Goal: Task Accomplishment & Management: Use online tool/utility

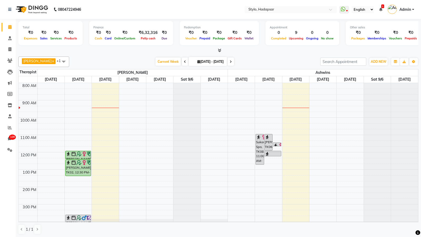
click at [58, 60] on span at bounding box center [63, 62] width 11 height 10
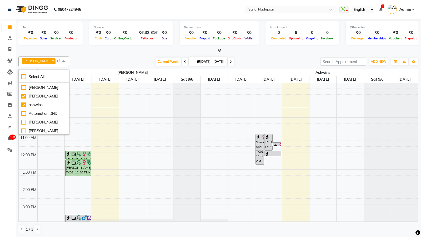
scroll to position [52, 0]
click at [24, 95] on div "Anuja" at bounding box center [43, 96] width 45 height 6
checkbox input "false"
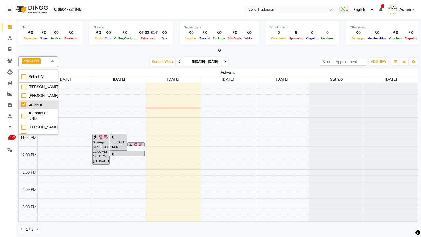
click at [24, 104] on div "ashwins" at bounding box center [38, 105] width 34 height 6
checkbox input "false"
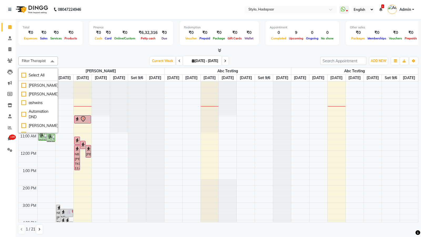
click at [55, 64] on span at bounding box center [52, 62] width 11 height 10
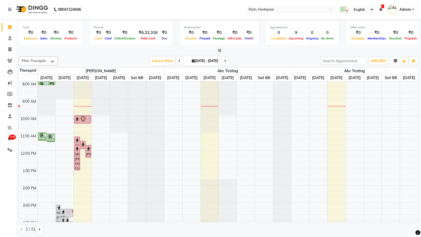
click at [394, 60] on icon "button" at bounding box center [395, 60] width 3 height 3
click at [367, 108] on div "Vertical" at bounding box center [375, 106] width 47 height 7
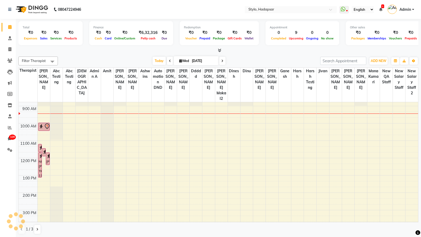
scroll to position [0, 0]
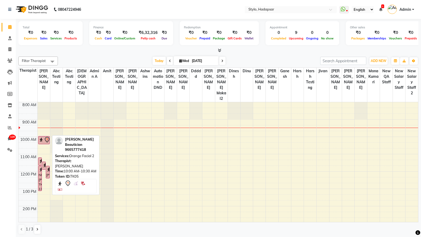
click at [42, 137] on img at bounding box center [41, 139] width 5 height 5
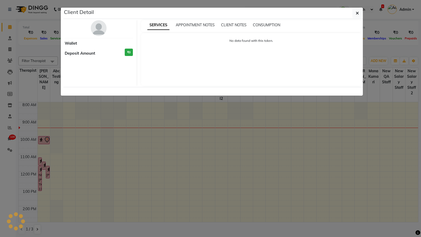
select select "7"
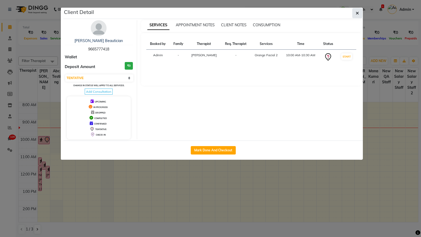
click at [359, 12] on button "button" at bounding box center [357, 13] width 10 height 10
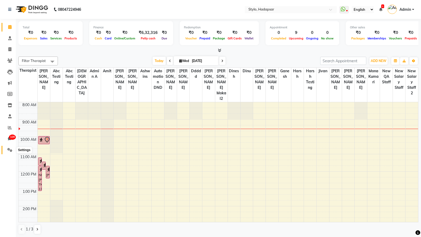
click at [10, 149] on icon at bounding box center [9, 150] width 5 height 4
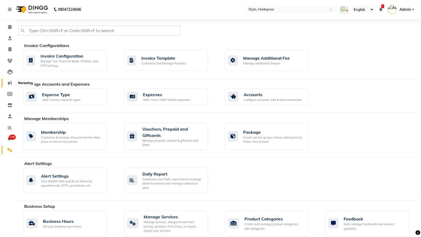
click at [8, 84] on icon at bounding box center [10, 83] width 4 height 4
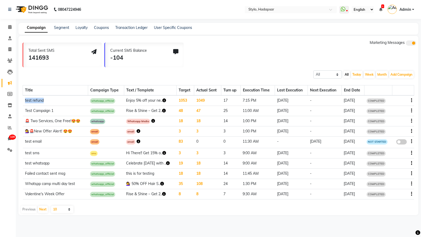
drag, startPoint x: 24, startPoint y: 100, endPoint x: 60, endPoint y: 100, distance: 35.5
click at [60, 100] on td "test refund" at bounding box center [55, 100] width 65 height 11
click at [194, 99] on td "1049" at bounding box center [207, 100] width 27 height 11
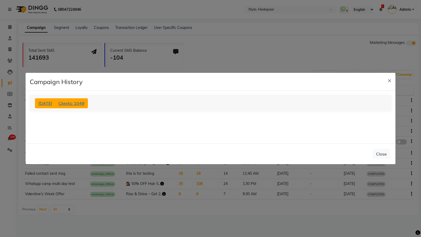
click at [80, 102] on span "Clients: 1049" at bounding box center [71, 103] width 26 height 5
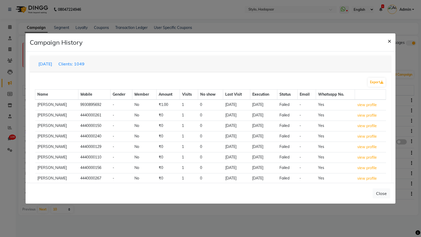
click at [389, 40] on span "×" at bounding box center [389, 41] width 4 height 8
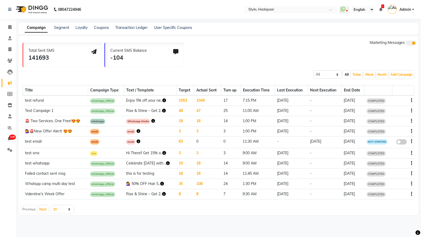
click at [194, 111] on td "47" at bounding box center [207, 111] width 27 height 10
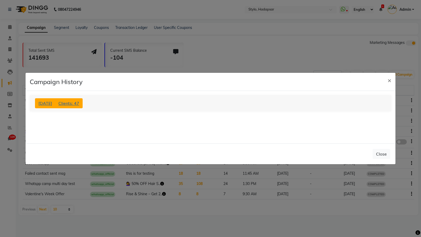
click at [83, 106] on button "Jun 20, 2025 Clients: 47" at bounding box center [59, 103] width 48 height 10
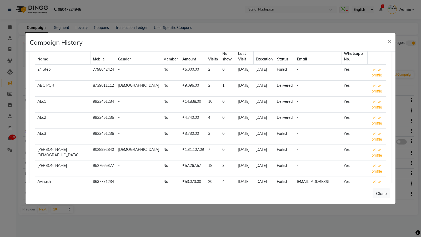
scroll to position [45, 0]
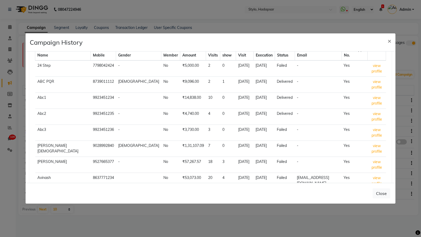
click at [63, 226] on button "Next" at bounding box center [63, 229] width 10 height 7
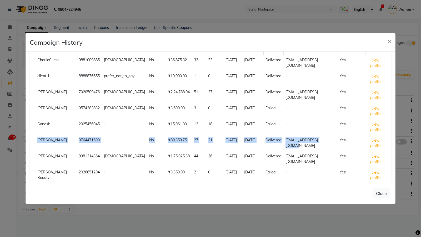
drag, startPoint x: 35, startPoint y: 137, endPoint x: 324, endPoint y: 144, distance: 288.8
click at [324, 144] on tr "Ganesh P 9764471690 No ₹89,359.75 27 21 Sep 01, 2025 Jun 20, 2025 Delivered gan…" at bounding box center [210, 143] width 350 height 16
click at [269, 136] on td "Delivered" at bounding box center [273, 143] width 20 height 16
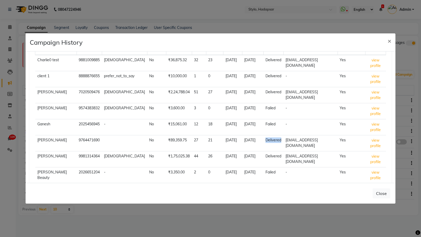
click at [269, 136] on td "Delivered" at bounding box center [273, 143] width 20 height 16
click at [390, 43] on span "×" at bounding box center [389, 41] width 4 height 8
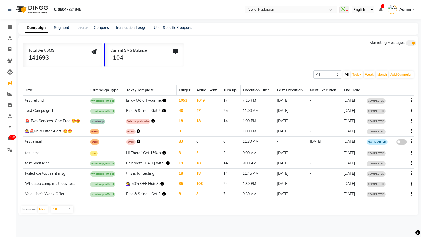
click at [411, 111] on icon "button" at bounding box center [411, 111] width 1 height 0
click at [394, 104] on div "Copy" at bounding box center [397, 104] width 16 height 7
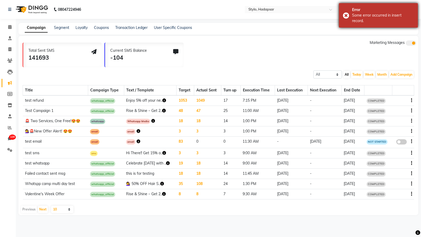
click at [374, 17] on div "Some error occurred in insert record." at bounding box center [383, 18] width 62 height 11
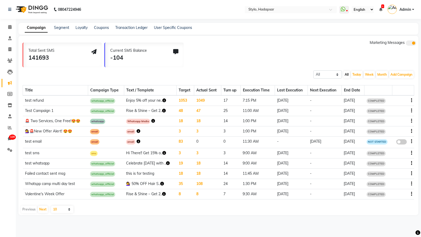
click at [162, 109] on icon "button" at bounding box center [164, 111] width 4 height 4
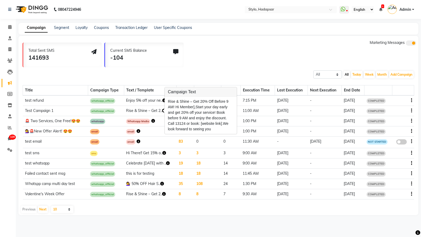
click at [157, 111] on td "Rise & Shine – Get 2.." at bounding box center [150, 111] width 53 height 10
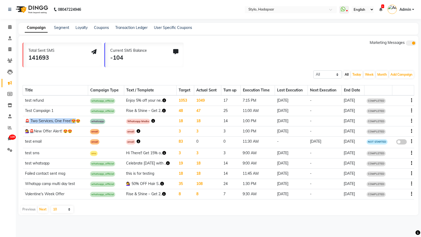
drag, startPoint x: 28, startPoint y: 122, endPoint x: 74, endPoint y: 120, distance: 45.8
click at [74, 120] on td "🚨 Two Services, One Free!😍😍" at bounding box center [55, 121] width 65 height 10
drag, startPoint x: 24, startPoint y: 131, endPoint x: 77, endPoint y: 131, distance: 52.3
click at [77, 131] on td "💇‍♀️🚨New Offer Alert! 😍😍" at bounding box center [55, 131] width 65 height 10
click at [84, 174] on td "Failed contact sent msg" at bounding box center [55, 174] width 65 height 10
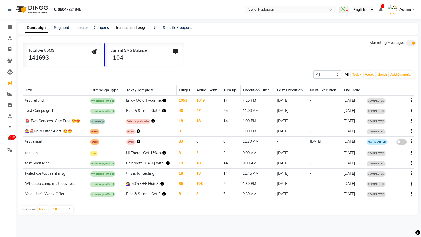
click at [123, 27] on link "Transaction Ledger" at bounding box center [131, 27] width 32 height 5
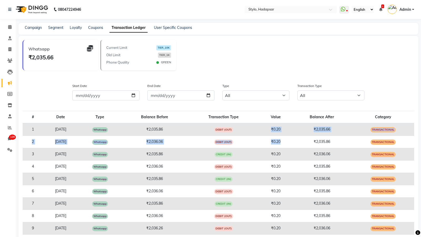
drag, startPoint x: 277, startPoint y: 129, endPoint x: 288, endPoint y: 140, distance: 15.2
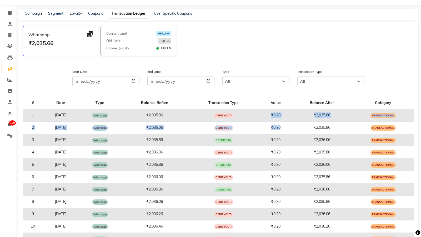
scroll to position [7, 0]
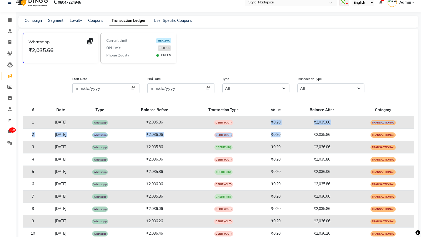
drag, startPoint x: 31, startPoint y: 49, endPoint x: 58, endPoint y: 47, distance: 27.0
click at [58, 47] on div "₹2,035.66" at bounding box center [60, 50] width 65 height 8
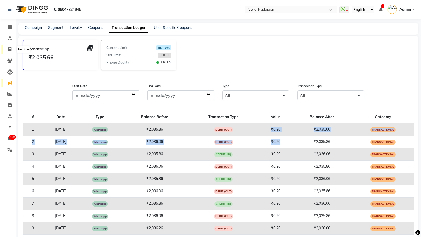
click at [9, 48] on icon at bounding box center [9, 49] width 3 height 4
select select "service"
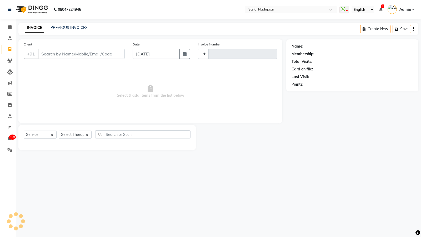
type input "764"
select select "157"
click at [8, 28] on icon at bounding box center [9, 27] width 3 height 4
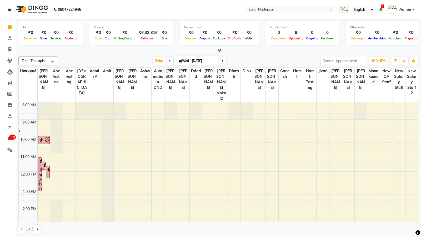
select select "service"
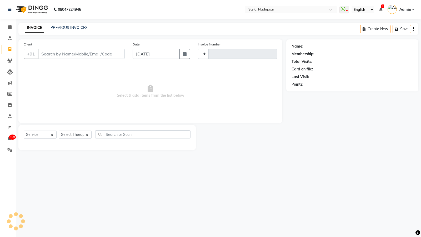
type input "764"
select select "157"
click at [10, 139] on span "109" at bounding box center [12, 137] width 7 height 5
select select "100"
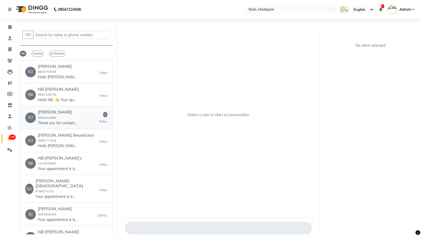
click at [56, 118] on div "Soni Gandhi 9890414982 Thank you for contacting soni hair spa beauty studio! Pl…" at bounding box center [57, 118] width 39 height 16
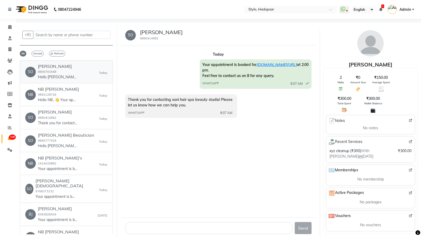
click at [81, 72] on div "SO Sonu Ali 8806703448 Hello Sonu, 👋 Your appointment with Stylo is confirmed! …" at bounding box center [66, 72] width 82 height 16
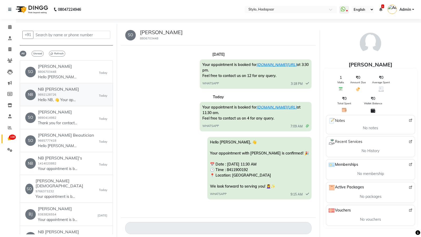
click at [67, 87] on h6 "NB Sonu" at bounding box center [58, 89] width 41 height 5
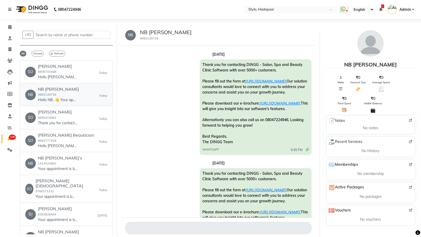
scroll to position [329, 0]
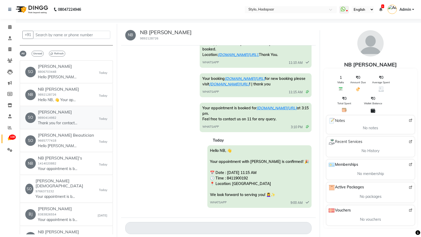
click at [66, 114] on div "Soni Gandhi 9890414982 Thank you for contacting soni hair spa beauty studio! Pl…" at bounding box center [57, 118] width 39 height 16
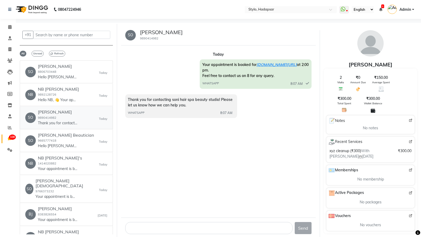
scroll to position [0, 0]
click at [63, 135] on h6 "Sonu Beautician" at bounding box center [66, 135] width 56 height 5
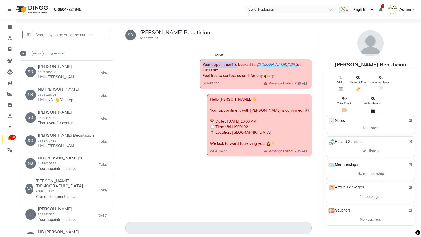
drag, startPoint x: 212, startPoint y: 58, endPoint x: 237, endPoint y: 65, distance: 26.5
click at [237, 65] on div "Today Your appointment is booked for ww4.in/a?c=E4NkNt at 10:00 am. Feel free t…" at bounding box center [218, 105] width 186 height 106
click at [215, 58] on div "Today Your appointment is booked for ww4.in/a?c=E4NkNt at 10:00 am. Feel free t…" at bounding box center [218, 105] width 186 height 106
click at [9, 30] on link "Calendar" at bounding box center [8, 27] width 13 height 9
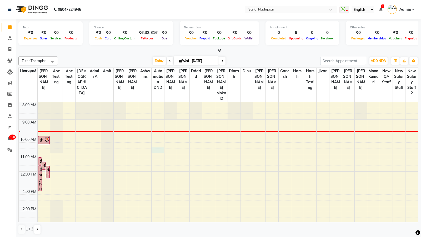
click at [154, 143] on div "8:00 AM 9:00 AM 10:00 AM 11:00 AM 12:00 PM 1:00 PM 2:00 PM 3:00 PM 4:00 PM 5:00…" at bounding box center [218, 214] width 399 height 225
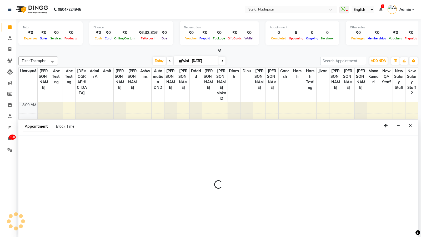
select select "1694"
select select "tentative"
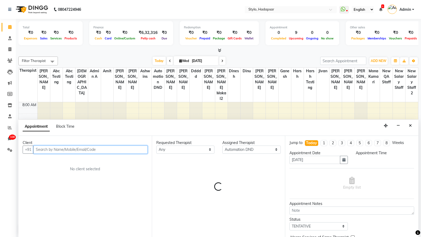
select select "645"
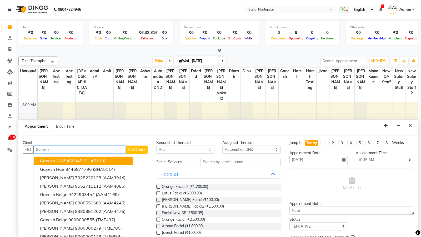
click at [84, 163] on button "Ganesh 2025456945 (SHA5113)" at bounding box center [83, 161] width 99 height 8
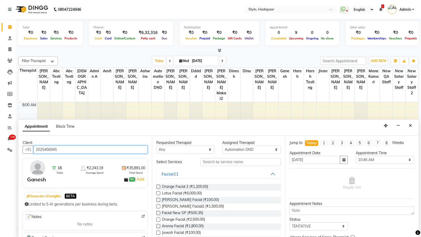
type input "2025456945"
click at [157, 187] on label at bounding box center [158, 187] width 4 height 4
click at [157, 187] on input "checkbox" at bounding box center [157, 187] width 3 height 3
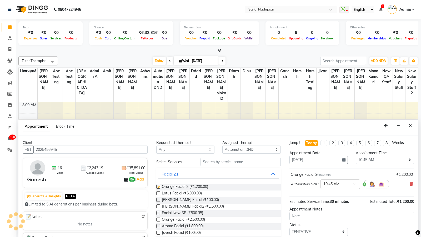
checkbox input "false"
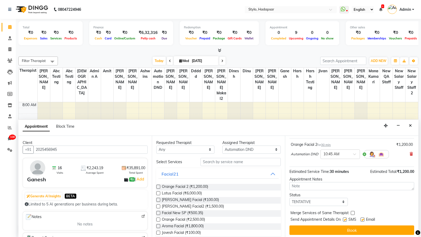
scroll to position [30, 0]
click at [344, 218] on label at bounding box center [345, 219] width 4 height 4
click at [344, 218] on input "checkbox" at bounding box center [344, 219] width 3 height 3
checkbox input "false"
click at [360, 218] on label at bounding box center [362, 219] width 4 height 4
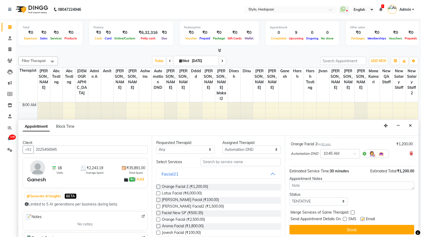
click at [360, 218] on input "checkbox" at bounding box center [361, 219] width 3 height 3
drag, startPoint x: 344, startPoint y: 218, endPoint x: 358, endPoint y: 218, distance: 13.9
click at [349, 218] on div "SMS" at bounding box center [352, 219] width 18 height 7
click at [362, 218] on label at bounding box center [362, 219] width 4 height 4
click at [362, 218] on input "checkbox" at bounding box center [361, 219] width 3 height 3
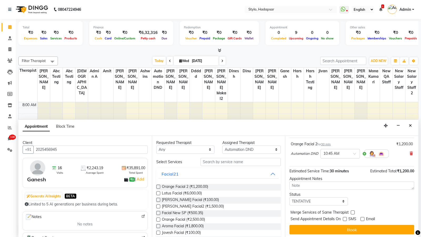
checkbox input "true"
click at [344, 217] on label at bounding box center [345, 219] width 4 height 4
click at [344, 218] on input "checkbox" at bounding box center [344, 219] width 3 height 3
checkbox input "true"
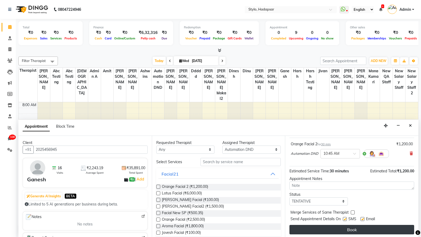
click at [342, 228] on button "Book" at bounding box center [351, 229] width 125 height 9
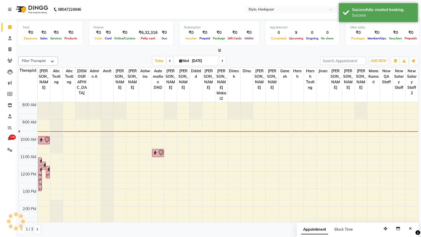
scroll to position [0, 0]
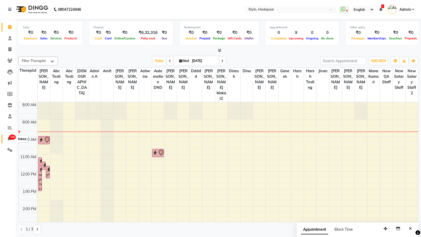
click at [10, 138] on span "108" at bounding box center [12, 137] width 7 height 5
select select "100"
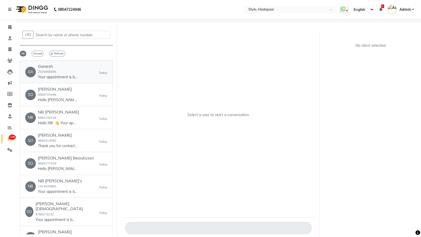
click at [59, 79] on p "Your appointment is booked for ww4.in/a?c=E4NkNt at 10:45 am. Feel free to cont…" at bounding box center [57, 77] width 39 height 6
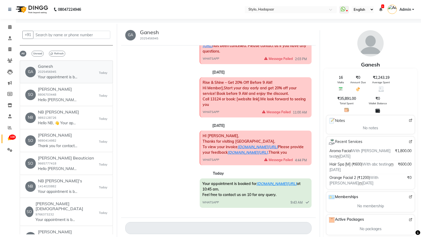
scroll to position [195, 0]
click at [54, 90] on h6 "Sonu Ali" at bounding box center [57, 89] width 39 height 5
click at [60, 74] on p "Your appointment is booked for ww4.in/a?c=E4NkNt at 10:45 am. Feel free to cont…" at bounding box center [57, 77] width 39 height 6
click at [50, 52] on icon at bounding box center [51, 53] width 3 height 3
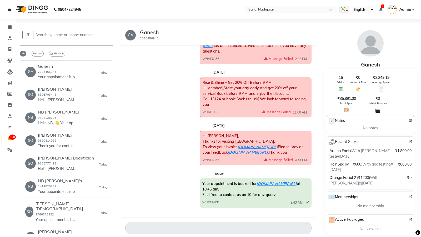
scroll to position [195, 0]
click at [61, 93] on div "Sonu Ali 8806703448 Hello Sonu, 👋 Your appointment with Stylo is confirmed! 🎉 📅…" at bounding box center [57, 95] width 39 height 16
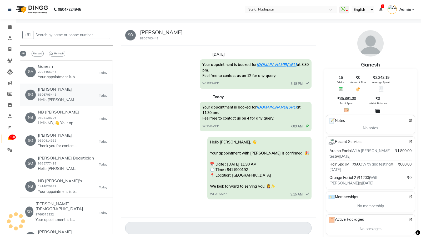
scroll to position [0, 0]
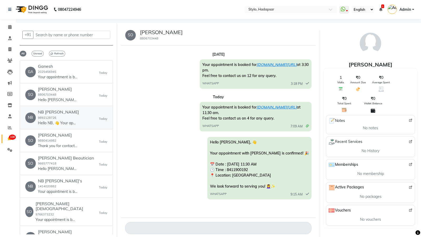
click at [57, 123] on p "Hello NB, 👋 Your appointment with Stylo is confirmed! 🎉 📅 Date : Sep 03, 2025 a…" at bounding box center [57, 123] width 39 height 6
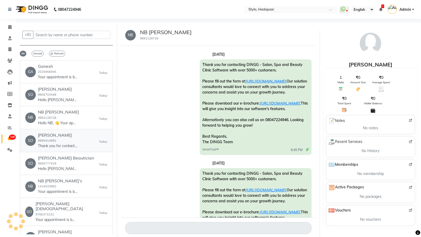
scroll to position [329, 0]
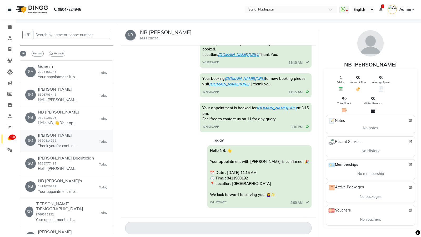
click at [62, 149] on link "SO Soni Gandhi 9890414982 Thank you for contacting soni hair spa beauty studio!…" at bounding box center [66, 141] width 93 height 23
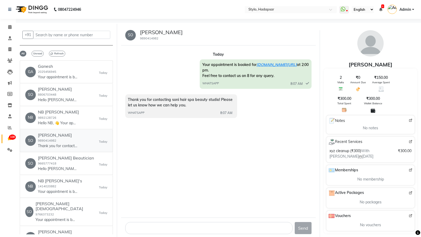
scroll to position [0, 0]
click at [65, 166] on p "Hello Sonu, 👋 Your appointment with Stylo is confirmed! 🎉 📅 Date : Sep 03, 2025…" at bounding box center [57, 169] width 39 height 6
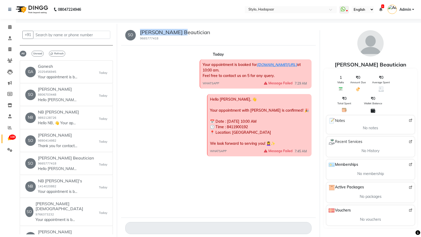
drag, startPoint x: 140, startPoint y: 34, endPoint x: 196, endPoint y: 29, distance: 56.2
click at [196, 29] on div "SO Sonu Beautician 9665777418" at bounding box center [218, 35] width 195 height 21
copy h5 "Sonu Beautician"
click at [10, 29] on icon at bounding box center [9, 27] width 3 height 4
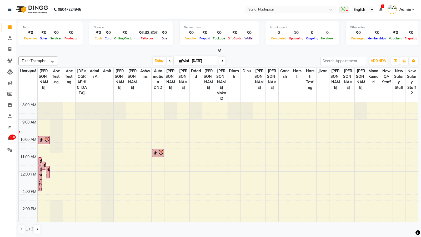
select select "100"
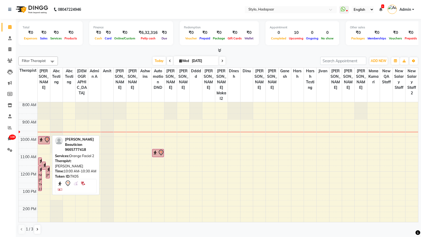
click at [44, 137] on icon at bounding box center [47, 140] width 6 height 6
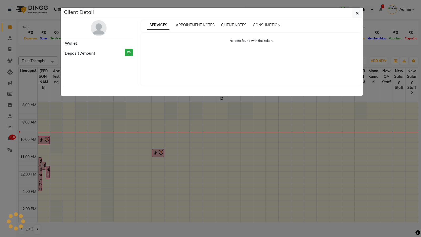
select select "7"
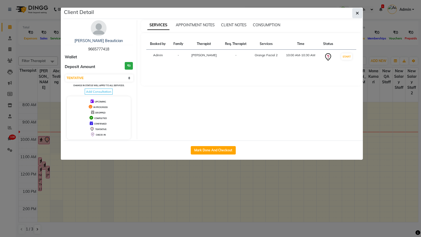
click at [358, 14] on icon "button" at bounding box center [356, 13] width 3 height 4
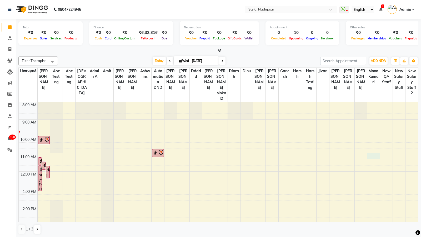
click at [368, 150] on div "8:00 AM 9:00 AM 10:00 AM 11:00 AM 12:00 PM 1:00 PM 2:00 PM 3:00 PM 4:00 PM 5:00…" at bounding box center [218, 214] width 399 height 225
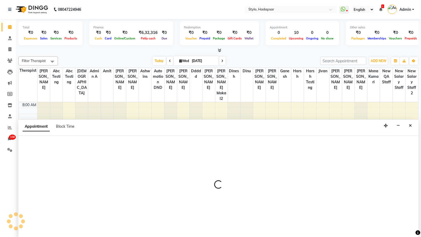
select select "5151"
select select "tentative"
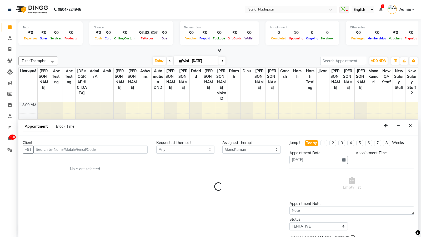
select select "660"
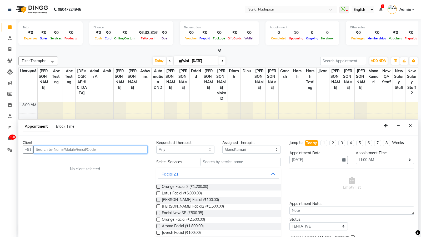
paste input "Sonu Beautician"
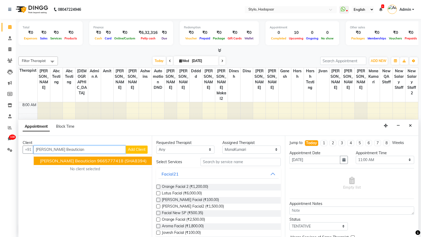
click at [55, 161] on span "Sonu Beautician" at bounding box center [68, 160] width 56 height 5
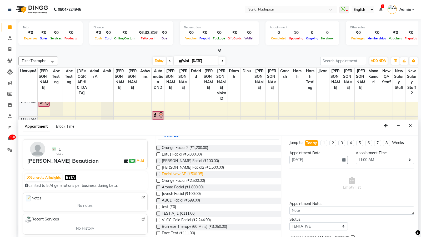
scroll to position [86, 0]
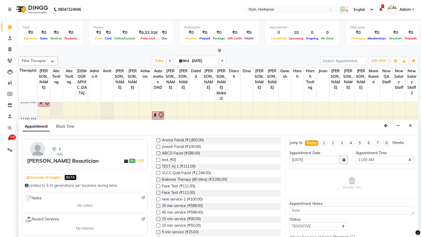
type input "9665777418"
click at [158, 197] on label at bounding box center [158, 199] width 4 height 4
click at [158, 198] on input "checkbox" at bounding box center [157, 199] width 3 height 3
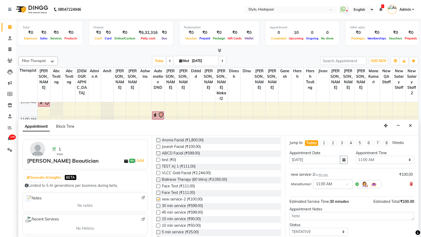
checkbox input "false"
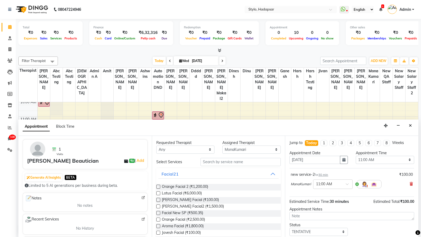
scroll to position [30, 0]
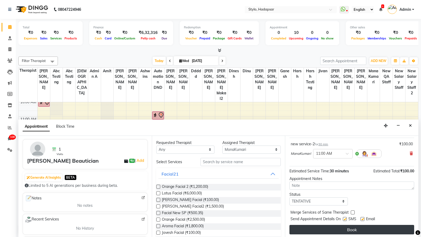
click at [340, 229] on button "Book" at bounding box center [351, 229] width 125 height 9
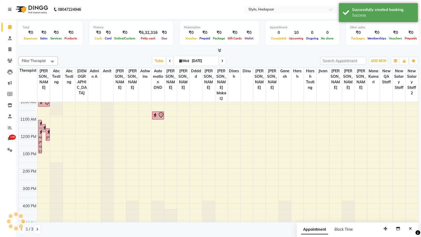
scroll to position [0, 0]
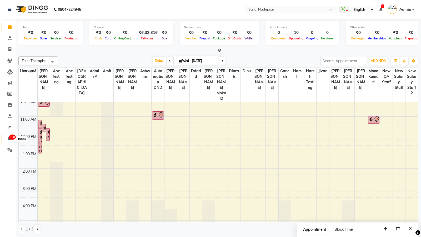
click at [8, 136] on span "108" at bounding box center [9, 139] width 9 height 6
select select "100"
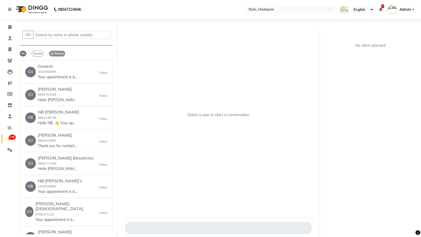
click at [55, 54] on span "Refresh" at bounding box center [57, 54] width 16 height 6
click at [45, 163] on small "9665777418" at bounding box center [47, 164] width 18 height 4
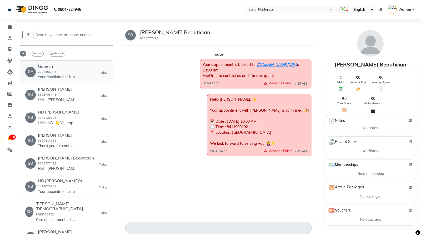
click at [45, 73] on small "2025456945" at bounding box center [47, 72] width 18 height 4
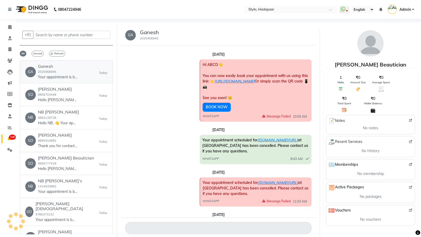
scroll to position [187, 0]
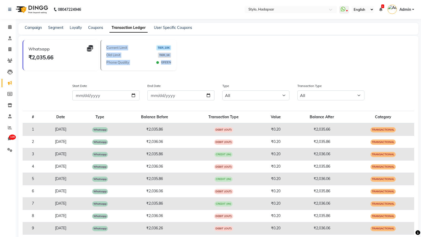
drag, startPoint x: 106, startPoint y: 48, endPoint x: 176, endPoint y: 63, distance: 70.7
click at [175, 63] on div "Current Limit TIER_10K Old Limit TIER_1K Phone Quality GREEN" at bounding box center [138, 55] width 75 height 30
click at [381, 10] on icon at bounding box center [380, 10] width 3 height 4
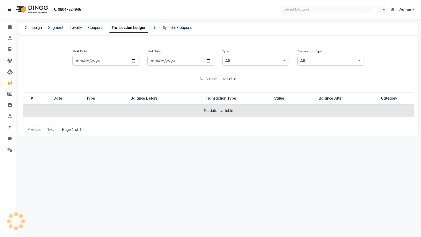
select select "en"
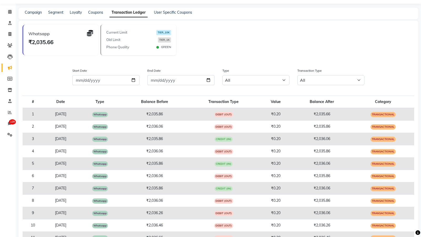
scroll to position [17, 0]
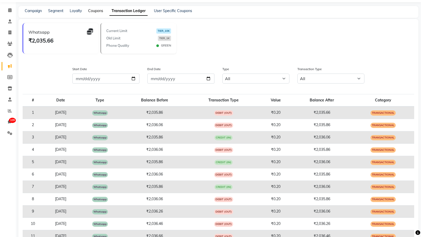
click at [97, 11] on link "Coupons" at bounding box center [95, 10] width 15 height 5
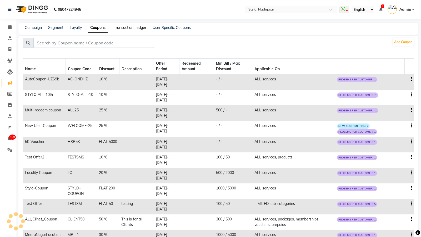
click at [124, 26] on link "Transaction Ledger" at bounding box center [130, 27] width 32 height 5
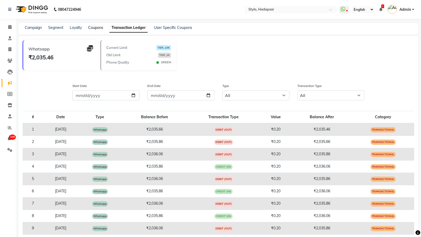
click at [97, 25] on link "Coupons" at bounding box center [95, 27] width 15 height 5
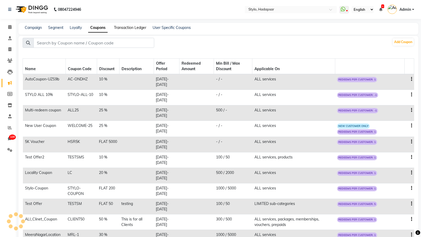
click at [128, 27] on link "Transaction Ledger" at bounding box center [130, 27] width 32 height 5
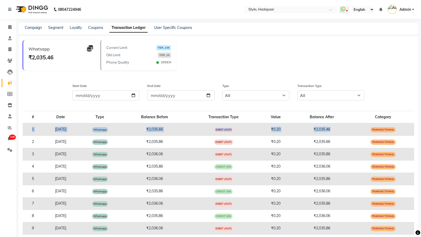
drag, startPoint x: 29, startPoint y: 130, endPoint x: 330, endPoint y: 133, distance: 301.3
click at [330, 133] on tr "1 Sep 03, 2025 Whatsapp ₹2,035.66 DEBIT (OUT) ₹0.20 ₹2,035.46 Transactional" at bounding box center [218, 129] width 391 height 13
click at [36, 26] on link "Campaign" at bounding box center [33, 27] width 17 height 5
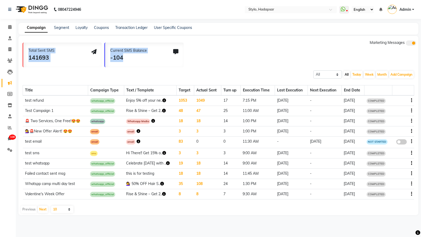
drag, startPoint x: 28, startPoint y: 53, endPoint x: 168, endPoint y: 57, distance: 139.9
click at [168, 57] on div "Total Sent SMS 141693 Current SMS Balance -104 Marketing Messages" at bounding box center [220, 53] width 395 height 27
click at [121, 27] on link "Transaction Ledger" at bounding box center [131, 27] width 32 height 5
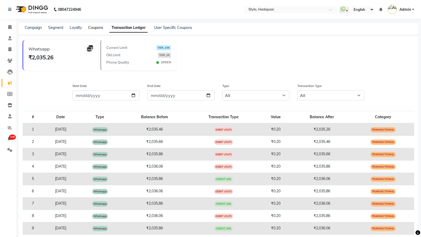
click at [96, 28] on link "Coupons" at bounding box center [95, 27] width 15 height 5
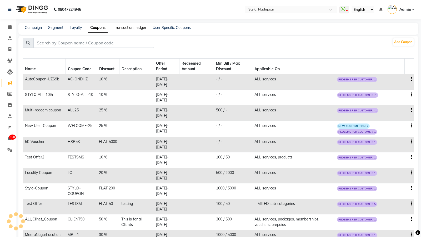
click at [127, 27] on link "Transaction Ledger" at bounding box center [130, 27] width 32 height 5
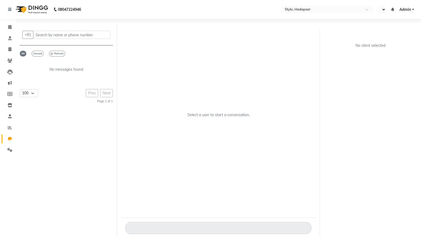
select select "100"
select select "en"
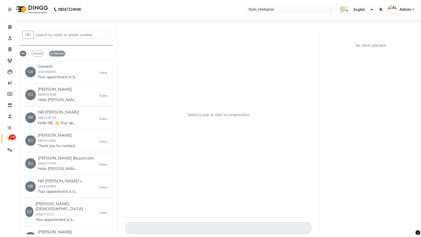
click at [57, 56] on span "Refresh" at bounding box center [57, 54] width 16 height 6
click at [10, 27] on icon at bounding box center [9, 27] width 3 height 4
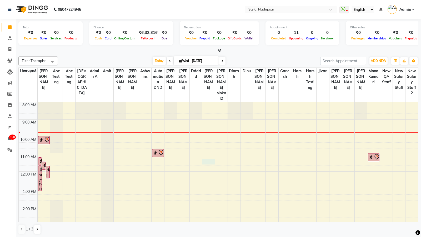
click at [212, 157] on div "8:00 AM 9:00 AM 10:00 AM 11:00 AM 12:00 PM 1:00 PM 2:00 PM 3:00 PM 4:00 PM 5:00…" at bounding box center [218, 214] width 399 height 225
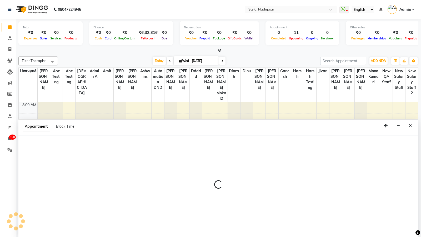
select select "1676"
select select "tentative"
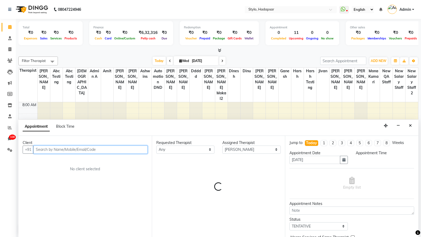
select select "675"
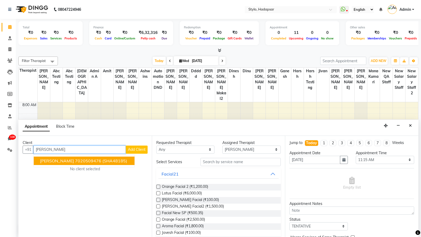
click at [78, 162] on ngb-highlight "7020509476" at bounding box center [88, 160] width 26 height 5
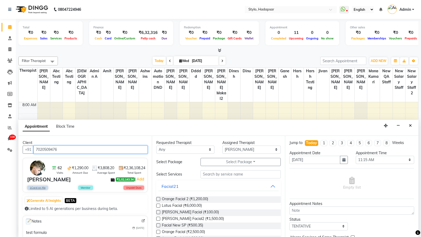
type input "7020509476"
click at [159, 226] on label at bounding box center [158, 225] width 4 height 4
click at [159, 226] on input "checkbox" at bounding box center [157, 225] width 3 height 3
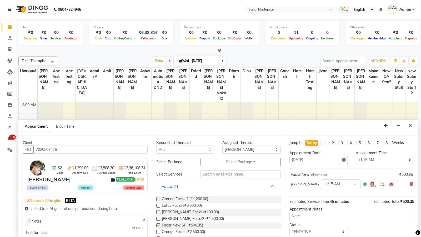
checkbox input "false"
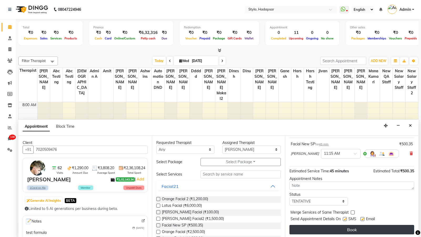
click at [337, 231] on button "Book" at bounding box center [351, 229] width 125 height 9
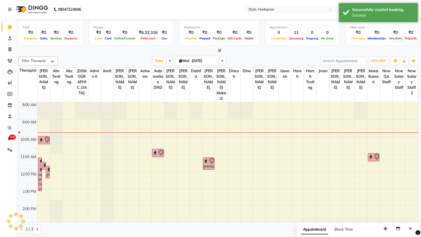
scroll to position [0, 0]
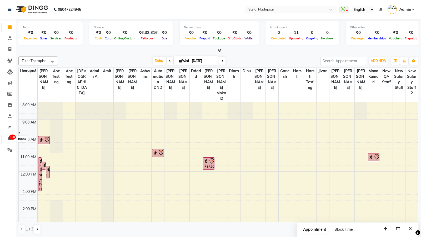
click at [10, 137] on span "108" at bounding box center [12, 137] width 7 height 5
select select "100"
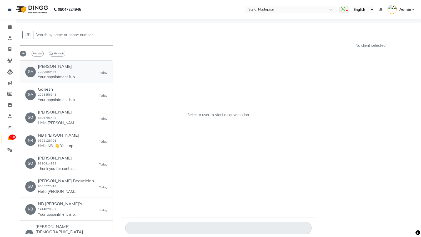
click at [51, 73] on div "Ganesh Poul 7020509476 Your appointment is booked for ww4.in/a?c=E4NkNt at 11:1…" at bounding box center [57, 72] width 39 height 16
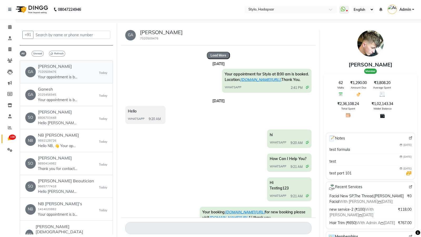
scroll to position [4285, 0]
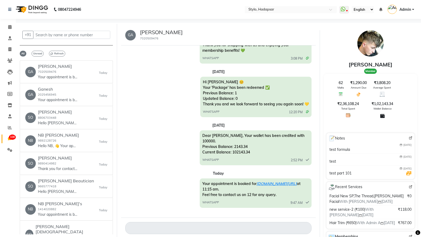
click at [203, 185] on span "Your appointment is booked for ww4.in/a?c=E4NkNt at 11:15 am. Feel free to cont…" at bounding box center [251, 189] width 98 height 16
click at [281, 181] on div "Your appointment is booked for ww4.in/a?c=E4NkNt at 11:15 am. Feel free to cont…" at bounding box center [256, 193] width 112 height 29
click at [279, 184] on link "ww4.in/a?c=E4NkNt" at bounding box center [276, 183] width 40 height 5
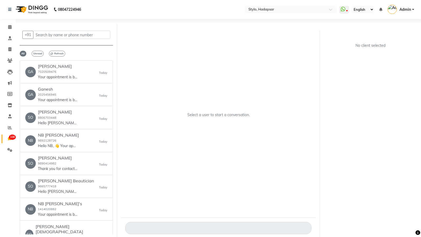
select select "100"
click at [55, 87] on h6 "Ganesh" at bounding box center [57, 89] width 39 height 5
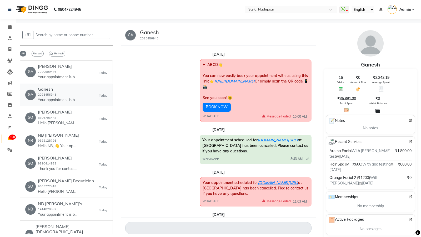
scroll to position [187, 0]
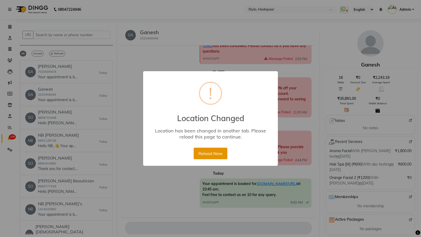
click at [218, 154] on button "Reload Now" at bounding box center [210, 154] width 33 height 12
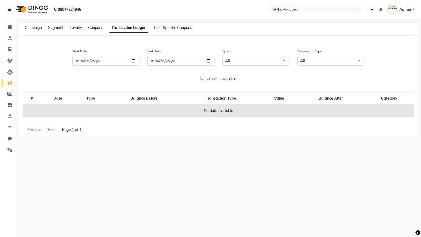
select select "en"
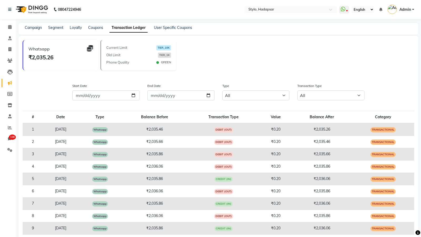
click at [405, 13] on link "Admin" at bounding box center [400, 9] width 27 height 9
click at [384, 35] on link "Sign out" at bounding box center [387, 38] width 48 height 8
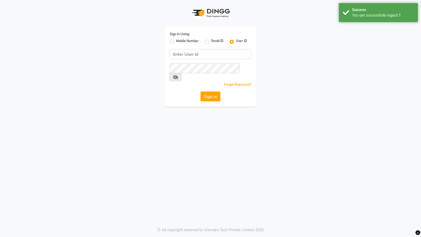
click at [211, 43] on label "Email ID" at bounding box center [217, 42] width 12 height 6
click at [211, 42] on input "Email ID" at bounding box center [212, 40] width 3 height 3
radio input "true"
radio input "false"
click at [195, 53] on input "Username" at bounding box center [211, 54] width 82 height 10
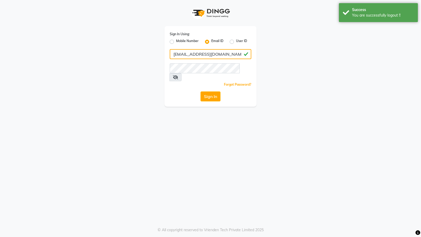
type input "[EMAIL_ADDRESS][DOMAIN_NAME]"
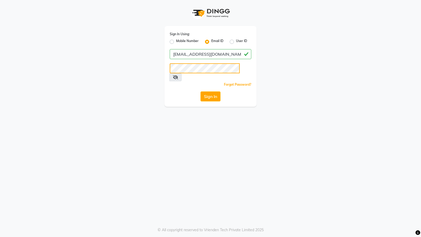
click at [200, 91] on button "Sign In" at bounding box center [210, 96] width 20 height 10
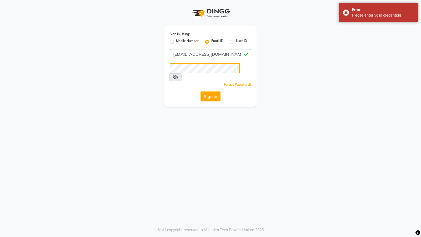
click at [200, 91] on button "Sign In" at bounding box center [210, 96] width 20 height 10
